Goal: Information Seeking & Learning: Learn about a topic

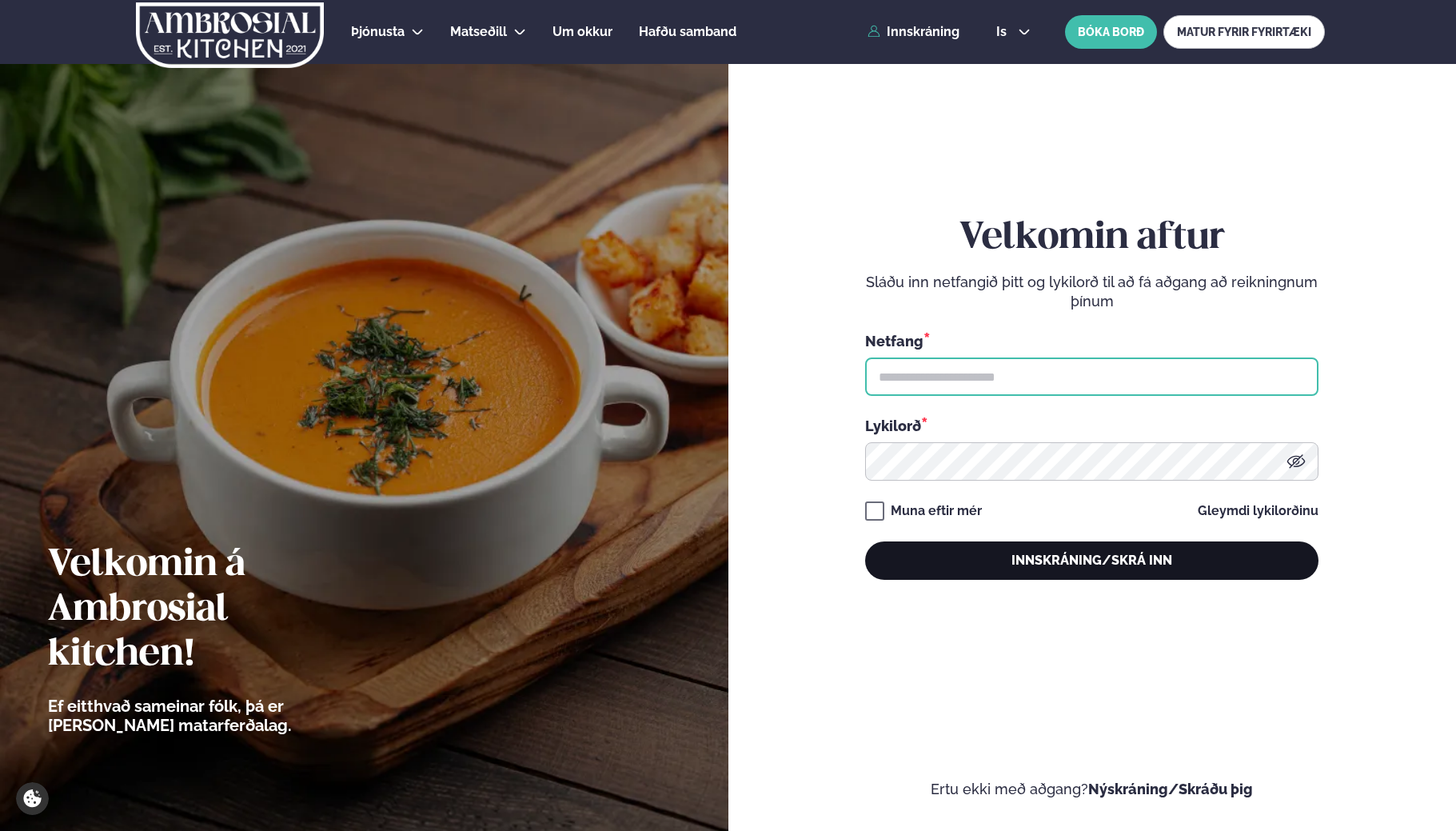
type input "**********"
click at [970, 565] on button "Innskráning/Skrá inn" at bounding box center [1091, 561] width 453 height 39
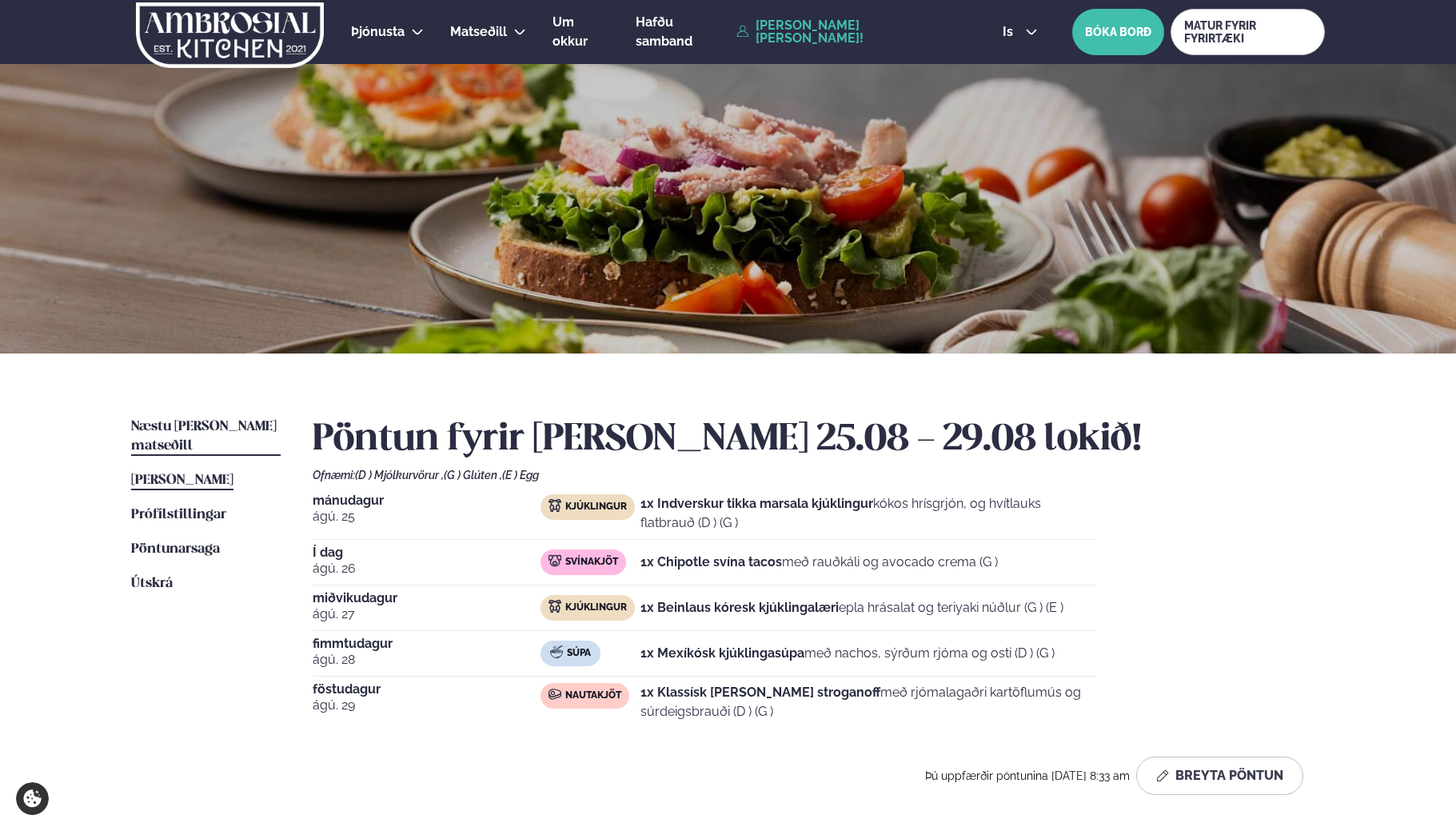
click at [197, 420] on span "Næstu [PERSON_NAME] matseðill" at bounding box center [203, 436] width 145 height 33
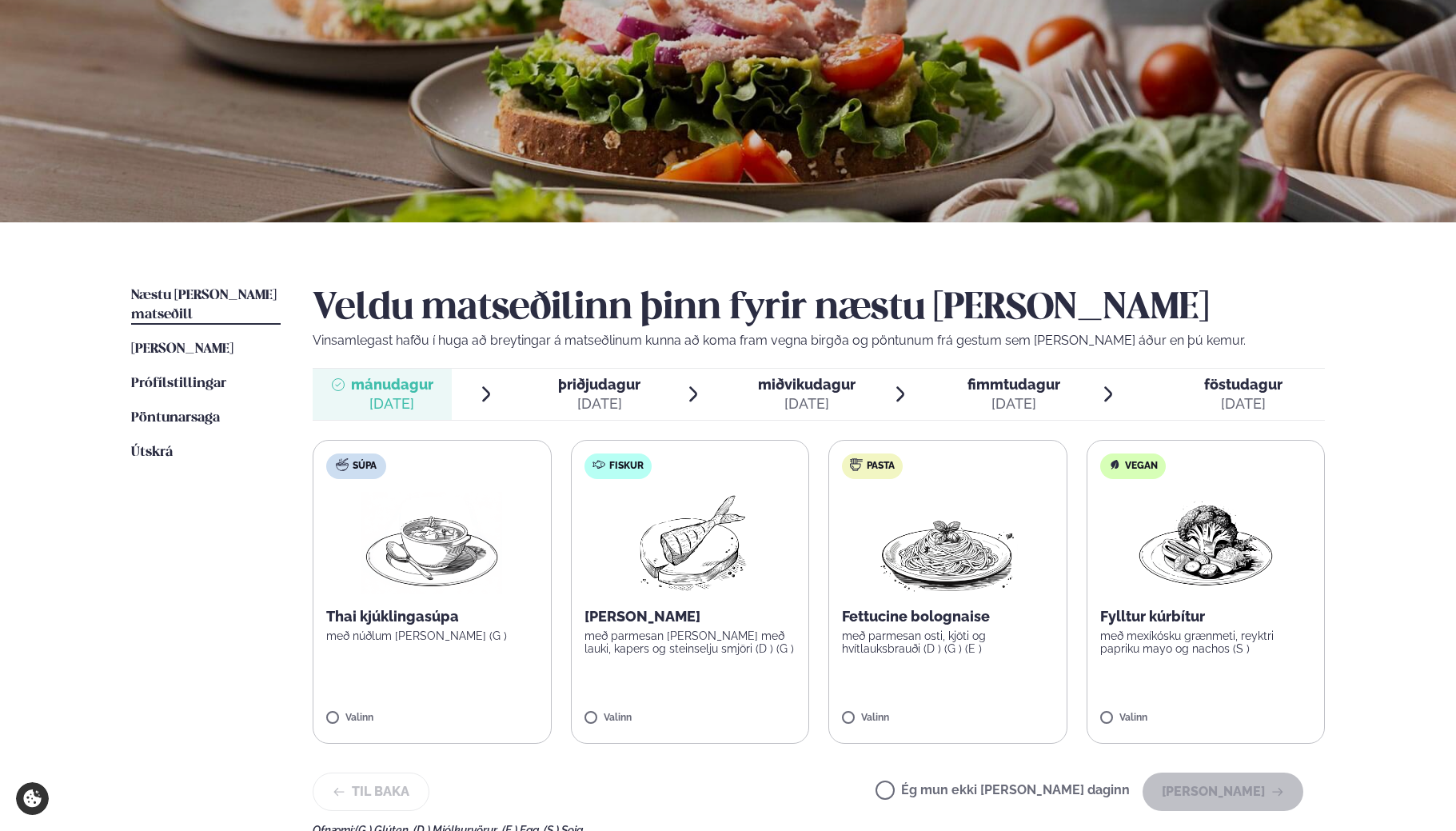
scroll to position [160, 0]
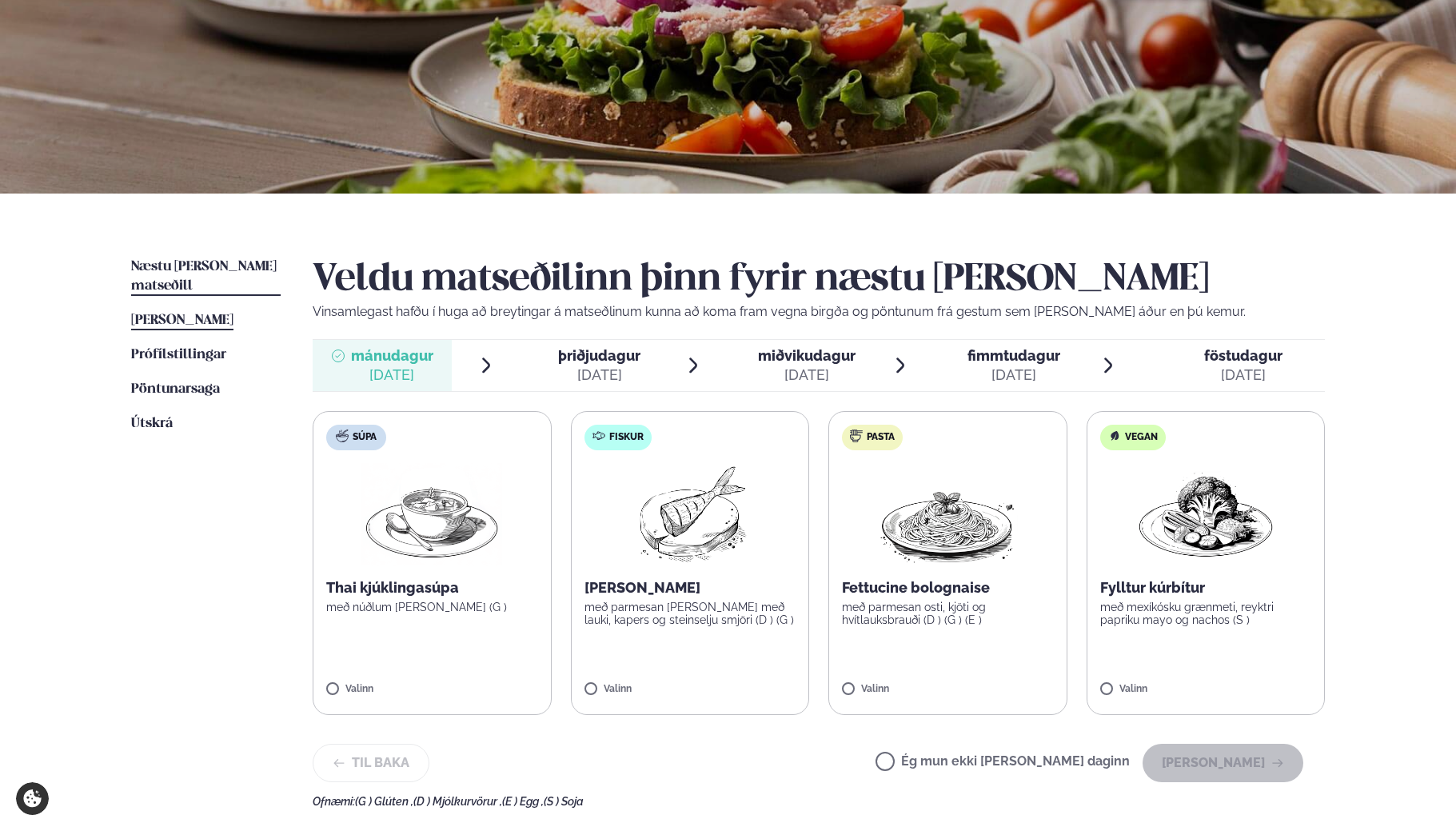
click at [217, 314] on span "[PERSON_NAME]" at bounding box center [182, 320] width 103 height 14
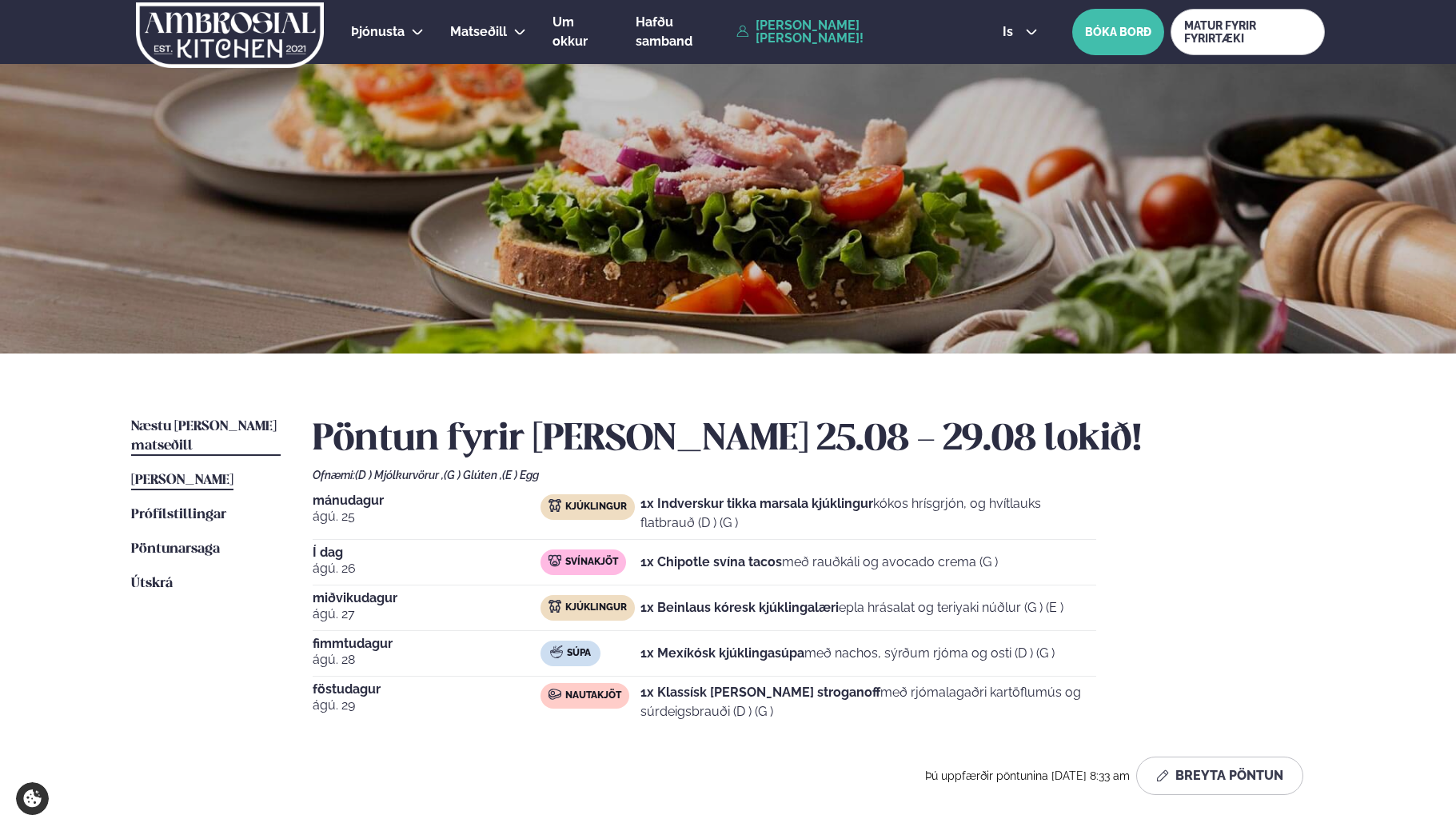
click at [216, 424] on span "Næstu [PERSON_NAME] matseðill" at bounding box center [203, 436] width 145 height 33
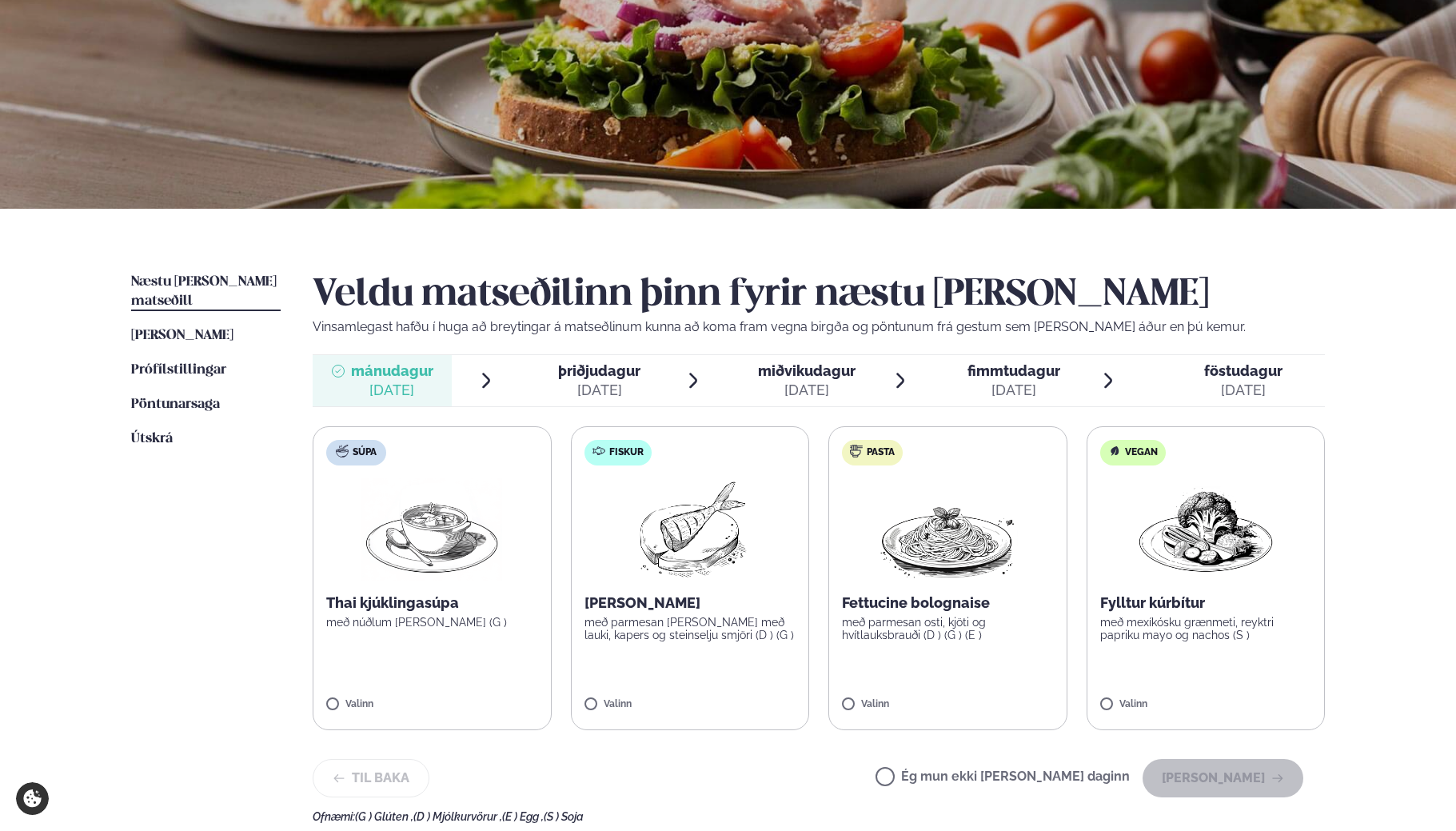
scroll to position [160, 0]
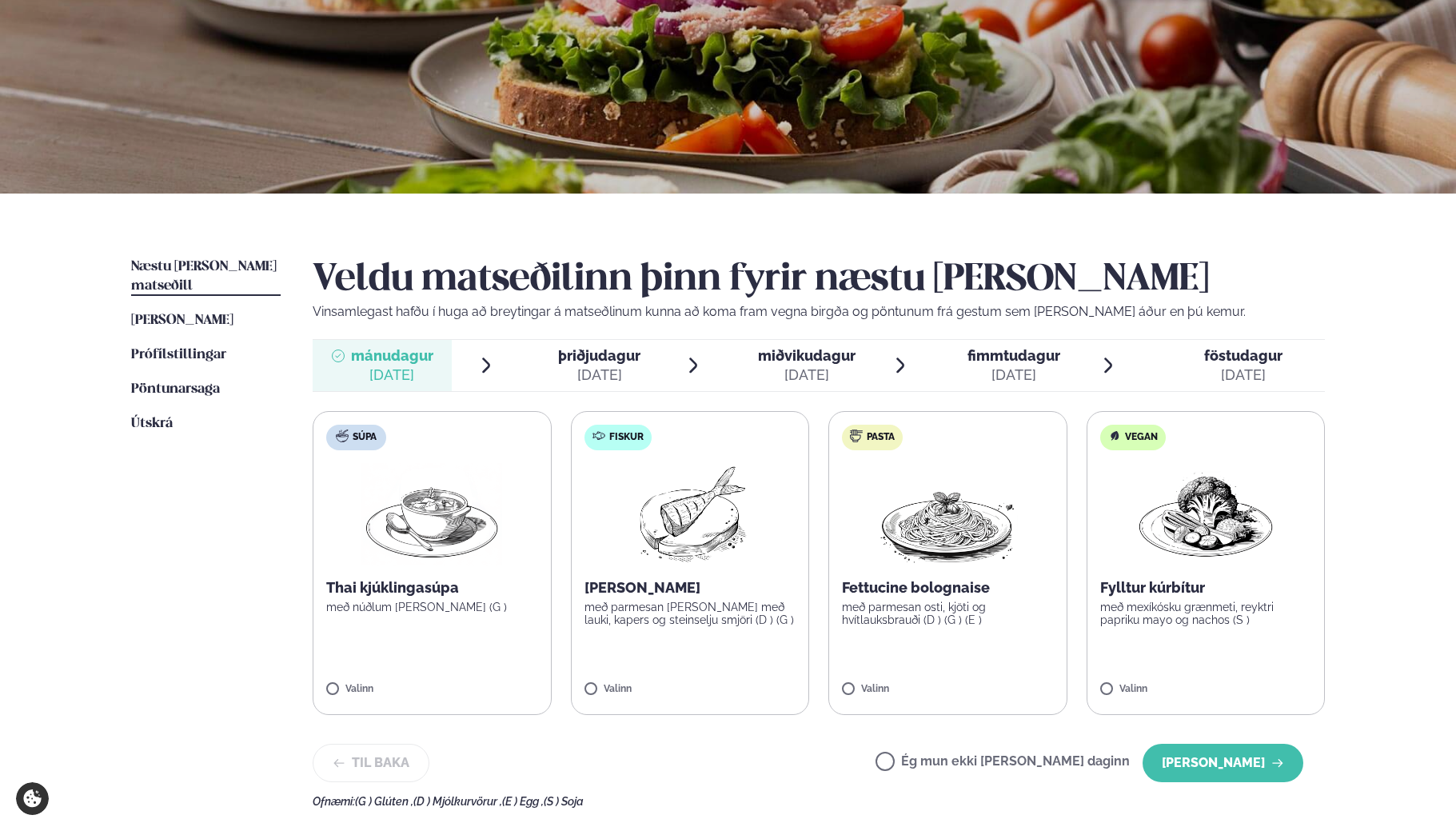
click at [811, 769] on div "Til baka Ég mun ekki [PERSON_NAME] daginn [PERSON_NAME]" at bounding box center [808, 763] width 991 height 39
click at [200, 265] on span "Næstu [PERSON_NAME] matseðill" at bounding box center [203, 276] width 145 height 33
click at [189, 314] on span "[PERSON_NAME]" at bounding box center [182, 320] width 103 height 14
